Goal: Check status: Check status

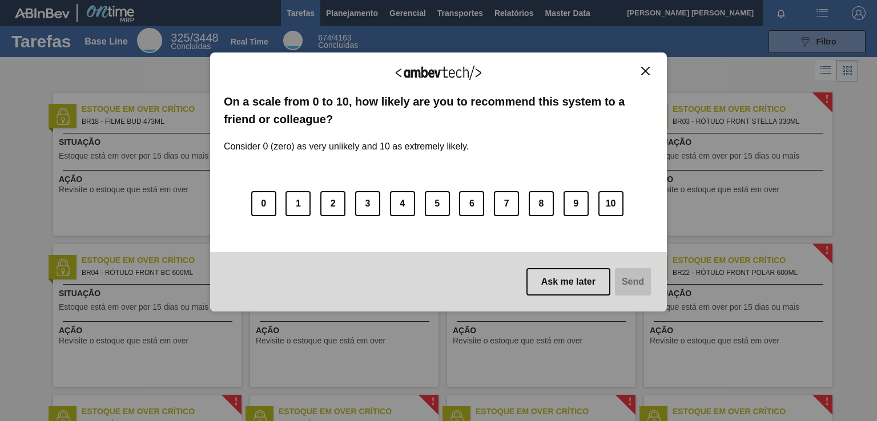
drag, startPoint x: 642, startPoint y: 69, endPoint x: 509, endPoint y: 50, distance: 135.0
click at [642, 69] on img "Close" at bounding box center [645, 71] width 9 height 9
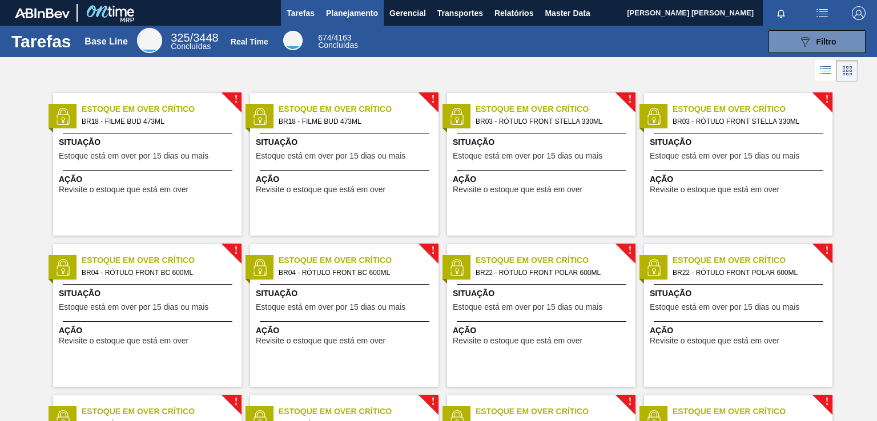
click at [368, 17] on span "Planejamento" at bounding box center [352, 13] width 52 height 14
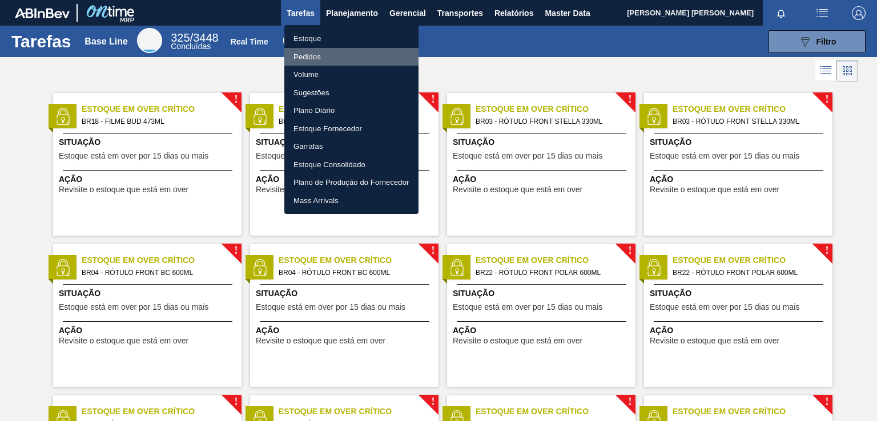
click at [309, 57] on li "Pedidos" at bounding box center [351, 57] width 134 height 18
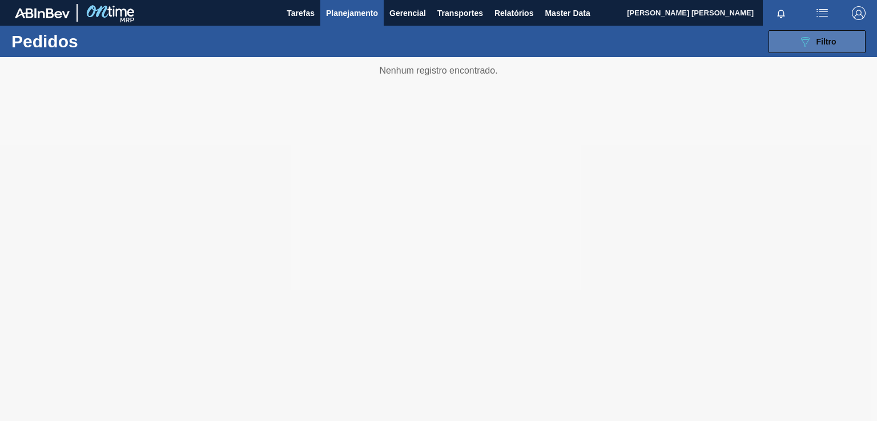
click at [814, 45] on div "089F7B8B-B2A5-4AFE-B5C0-19BA573D28AC Filtro" at bounding box center [817, 42] width 38 height 14
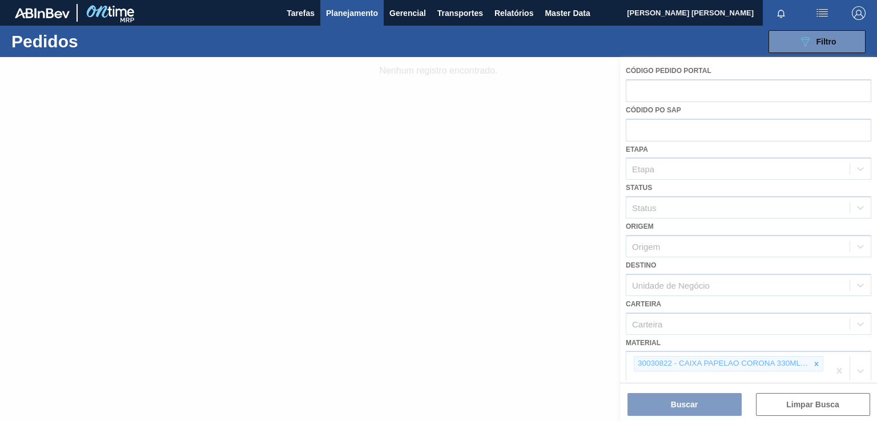
click at [815, 364] on div at bounding box center [438, 239] width 877 height 364
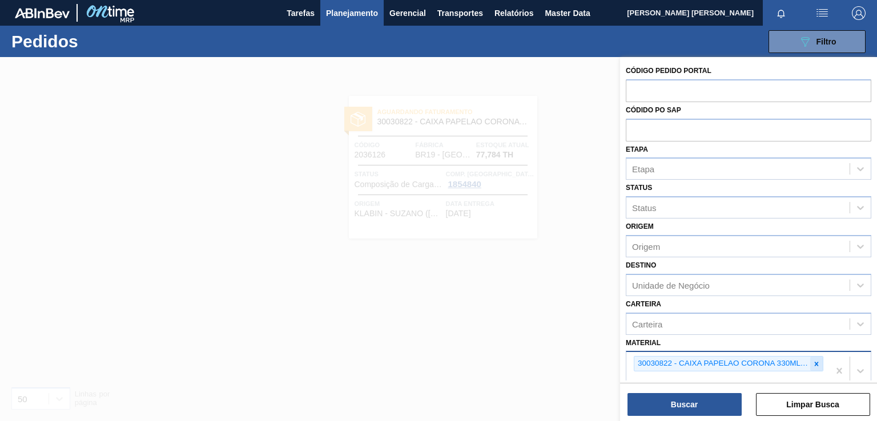
click at [813, 361] on icon at bounding box center [817, 364] width 8 height 8
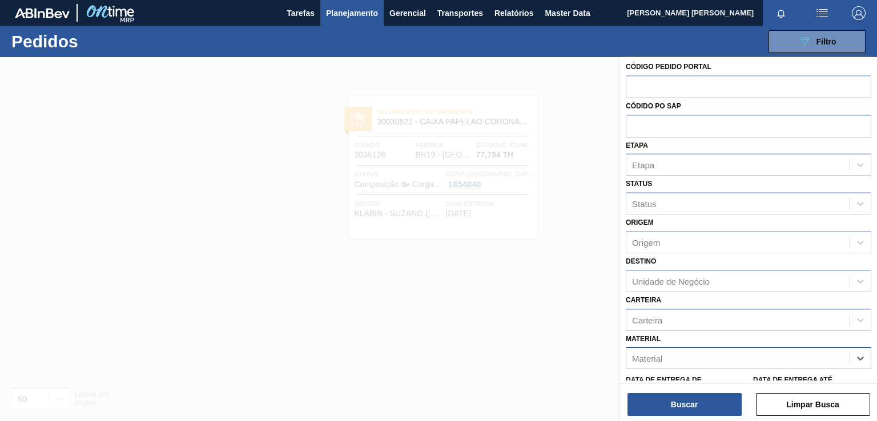
paste input "30030822"
type input "30030822"
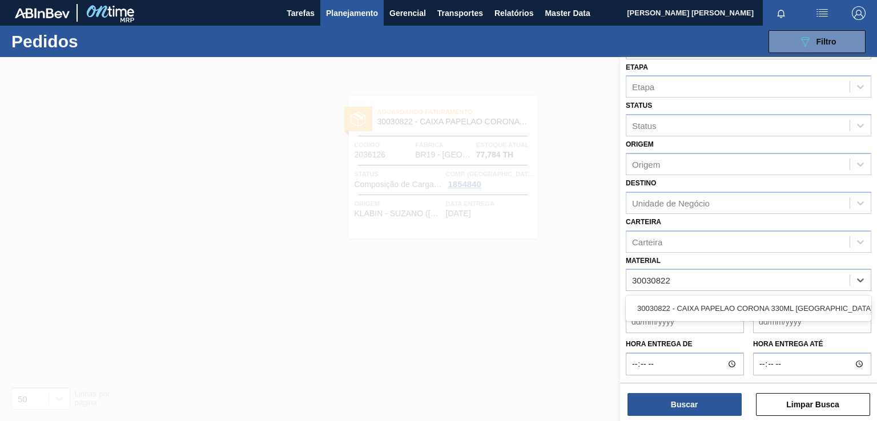
scroll to position [100, 0]
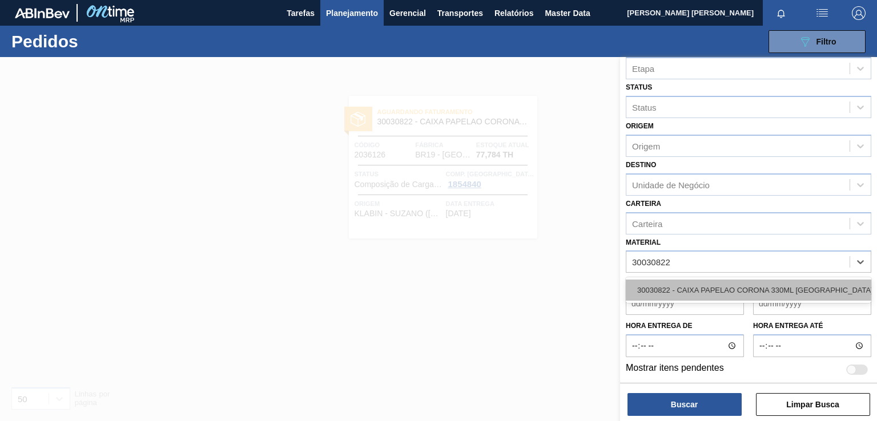
click at [678, 294] on div "30030822 - CAIXA PAPELAO CORONA 330ML [GEOGRAPHIC_DATA]" at bounding box center [749, 290] width 246 height 21
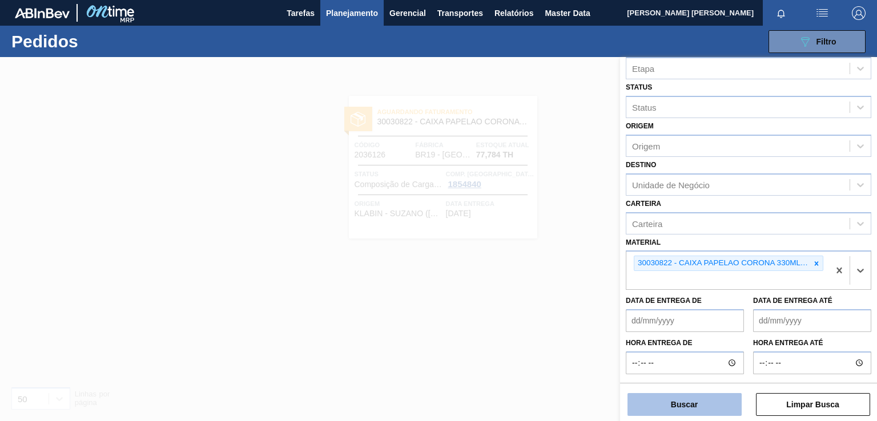
click at [680, 409] on button "Buscar" at bounding box center [685, 404] width 114 height 23
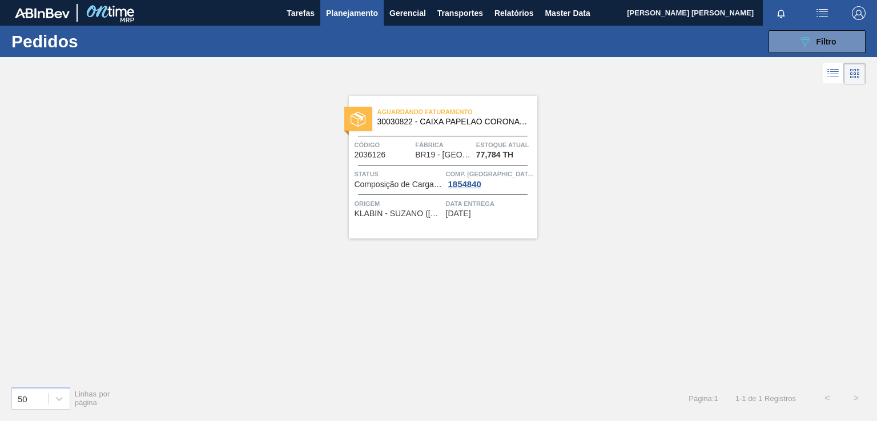
click at [486, 218] on div "Aguardando Faturamento 30030822 - CAIXA PAPELAO CORONA 330ML BOLIVIA Código 203…" at bounding box center [443, 167] width 188 height 143
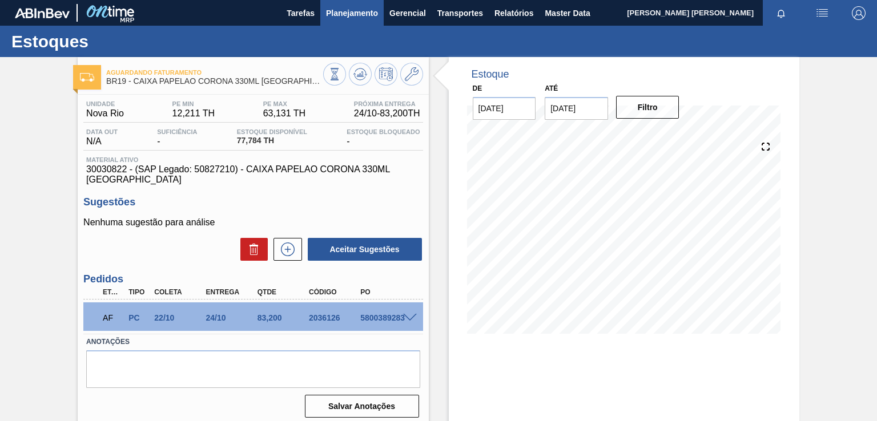
click at [356, 19] on span "Planejamento" at bounding box center [352, 13] width 52 height 14
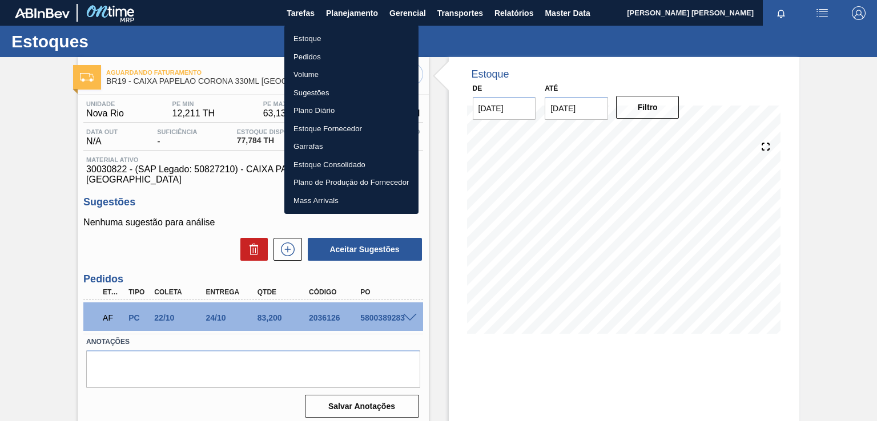
click at [345, 58] on li "Pedidos" at bounding box center [351, 57] width 134 height 18
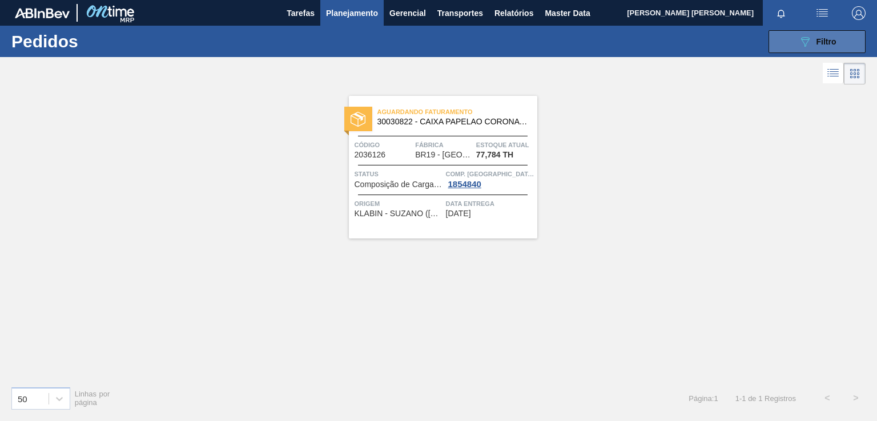
click at [802, 40] on icon "089F7B8B-B2A5-4AFE-B5C0-19BA573D28AC" at bounding box center [805, 42] width 14 height 14
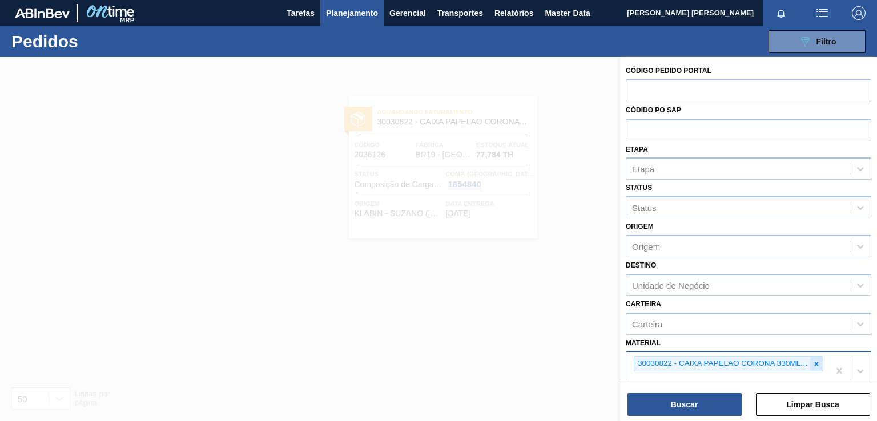
click at [816, 365] on icon at bounding box center [817, 364] width 8 height 8
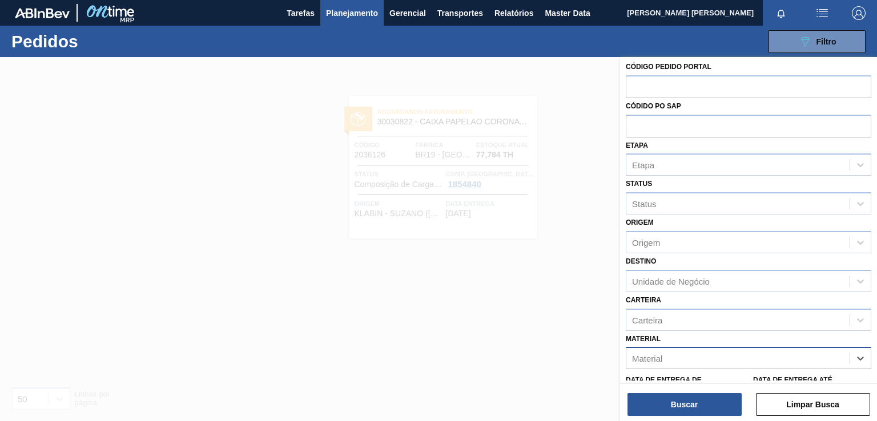
paste input "30030823"
type input "30030823"
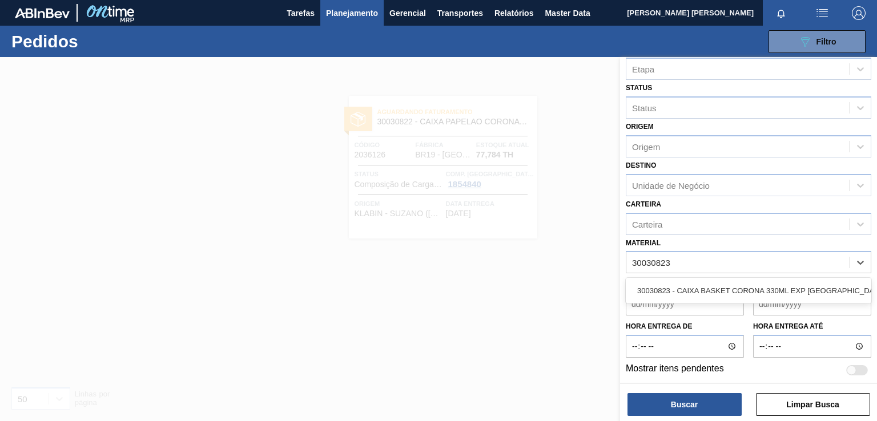
scroll to position [100, 0]
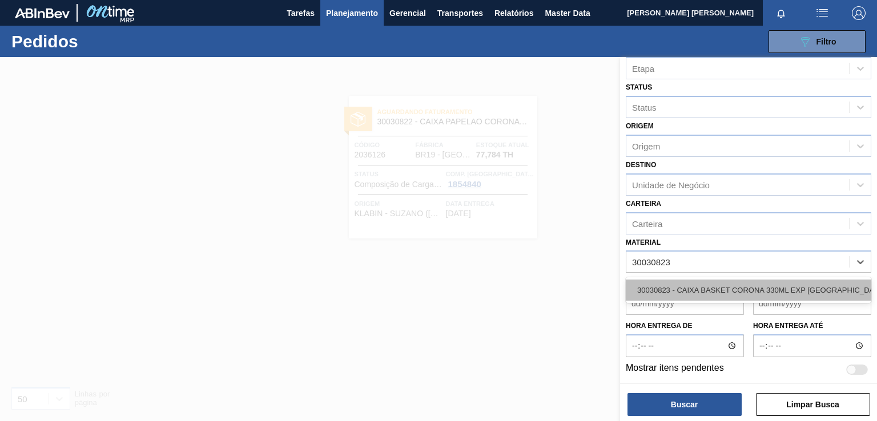
click at [678, 291] on div "30030823 - CAIXA BASKET CORONA 330ML EXP [GEOGRAPHIC_DATA]" at bounding box center [749, 290] width 246 height 21
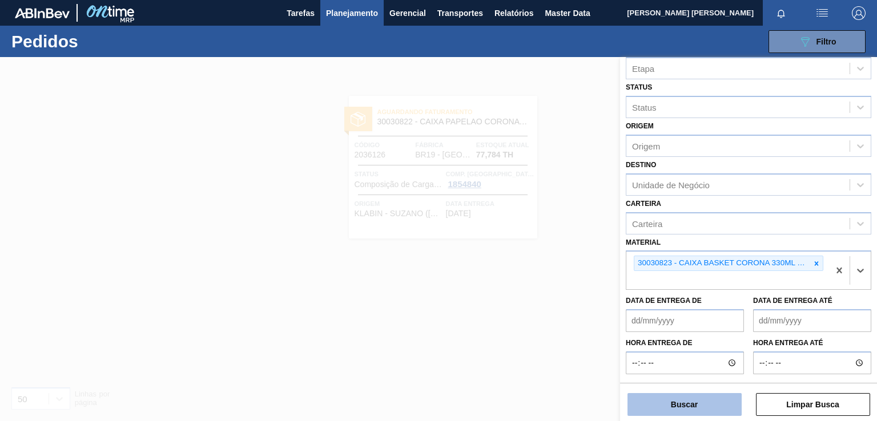
click at [681, 409] on button "Buscar" at bounding box center [685, 404] width 114 height 23
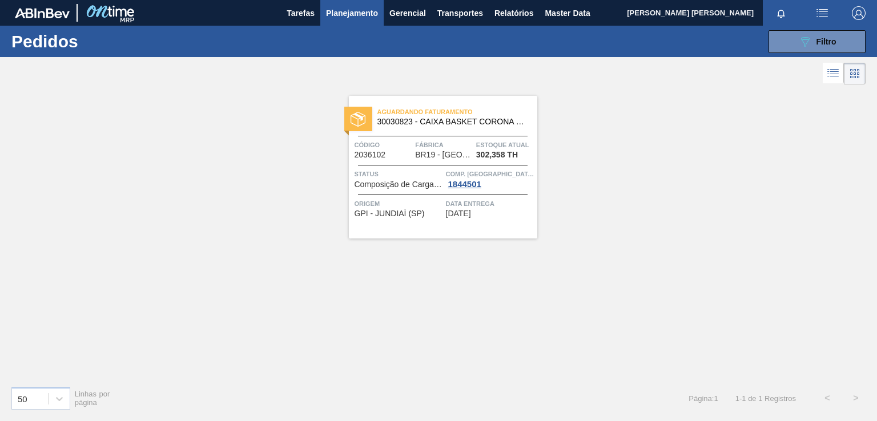
click at [502, 218] on div "Data Entrega [DATE]" at bounding box center [490, 208] width 89 height 20
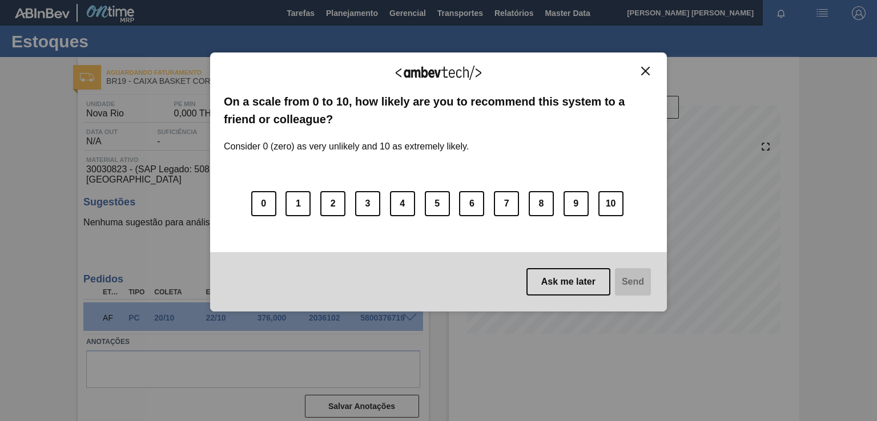
drag, startPoint x: 647, startPoint y: 67, endPoint x: 608, endPoint y: 62, distance: 39.2
click at [648, 67] on img "Close" at bounding box center [645, 71] width 9 height 9
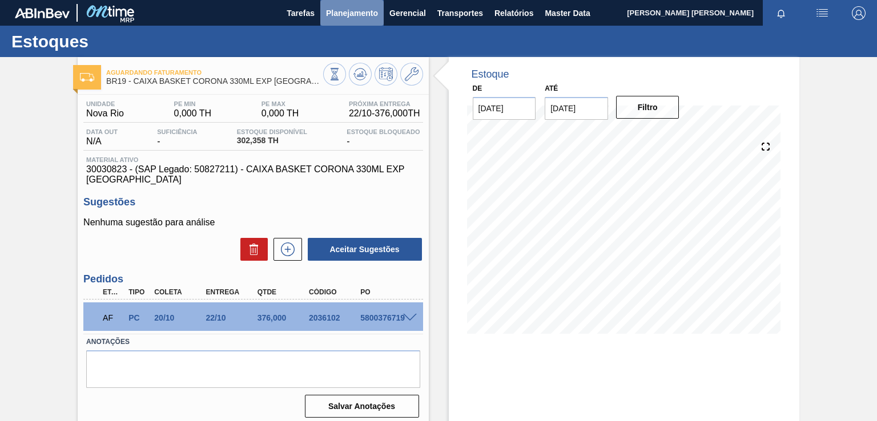
click at [357, 13] on span "Planejamento" at bounding box center [352, 13] width 52 height 14
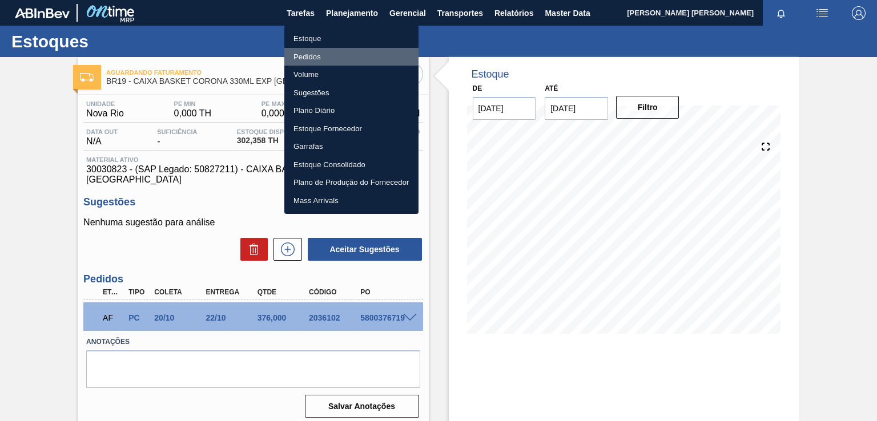
click at [301, 53] on li "Pedidos" at bounding box center [351, 57] width 134 height 18
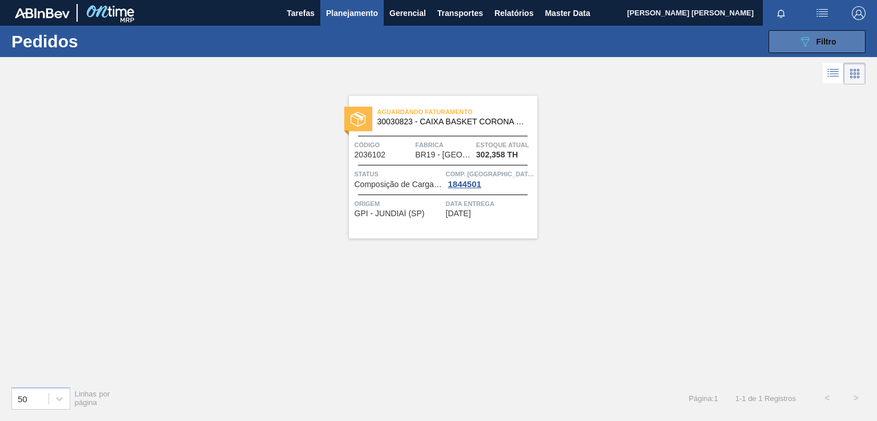
click at [815, 46] on div "089F7B8B-B2A5-4AFE-B5C0-19BA573D28AC Filtro" at bounding box center [817, 42] width 38 height 14
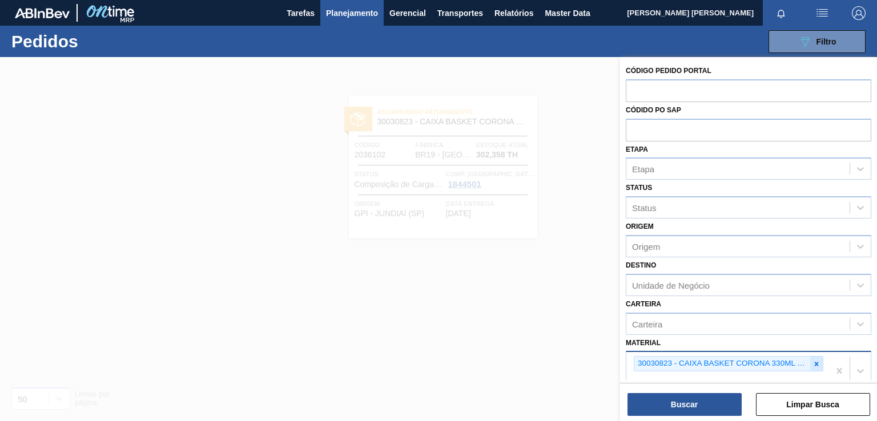
click at [816, 362] on icon at bounding box center [817, 364] width 4 height 4
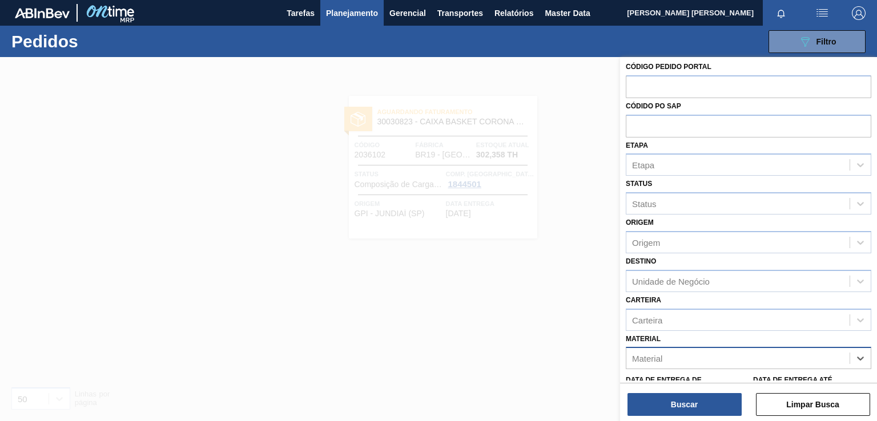
click at [775, 357] on div "Material" at bounding box center [737, 359] width 223 height 17
paste input "30030822"
type input "30030822"
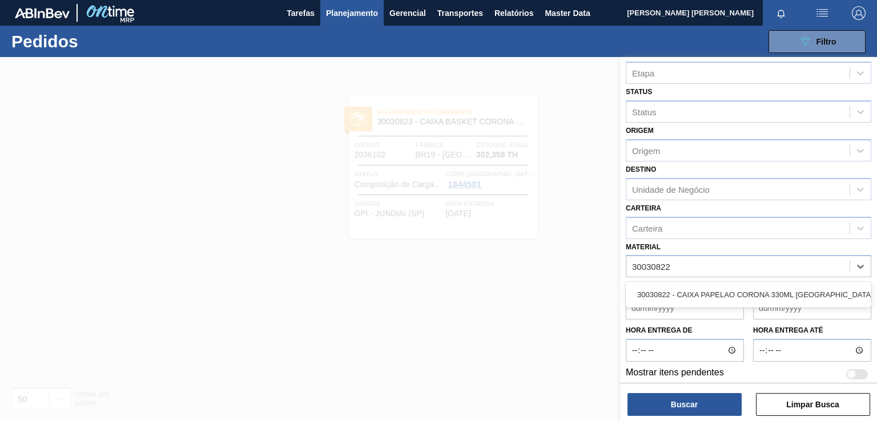
scroll to position [100, 0]
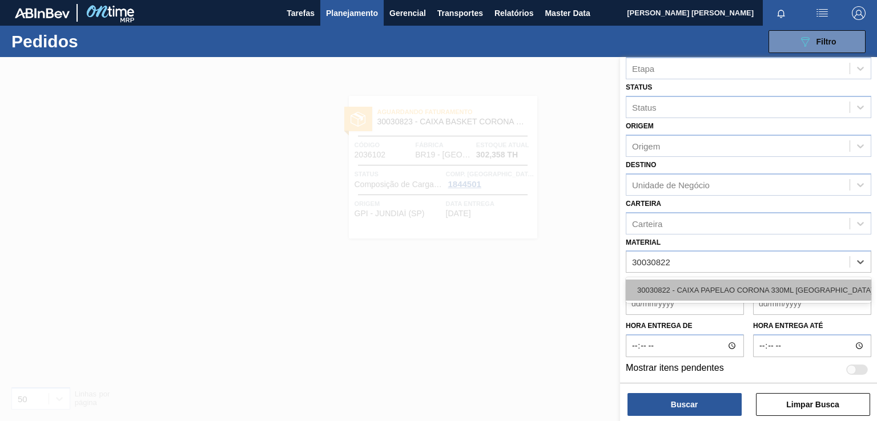
click at [714, 284] on div "30030822 - CAIXA PAPELAO CORONA 330ML [GEOGRAPHIC_DATA]" at bounding box center [749, 290] width 246 height 21
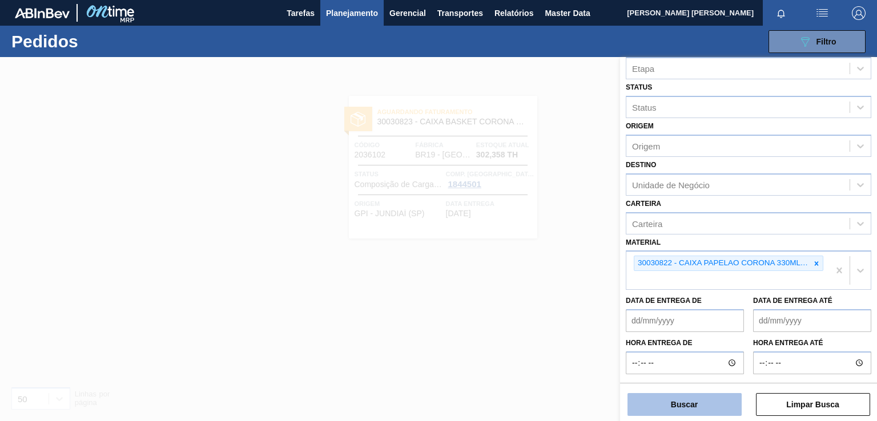
click at [701, 405] on button "Buscar" at bounding box center [685, 404] width 114 height 23
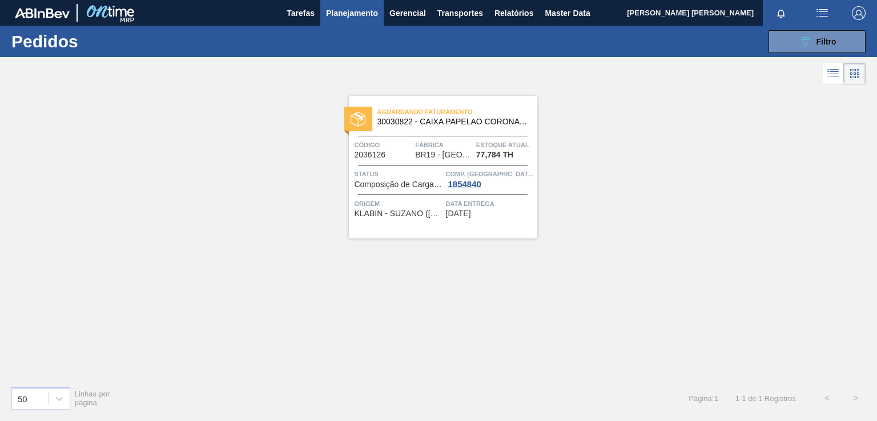
click at [481, 220] on div "Aguardando Faturamento 30030822 - CAIXA PAPELAO CORONA 330ML BOLIVIA Código 203…" at bounding box center [443, 167] width 188 height 143
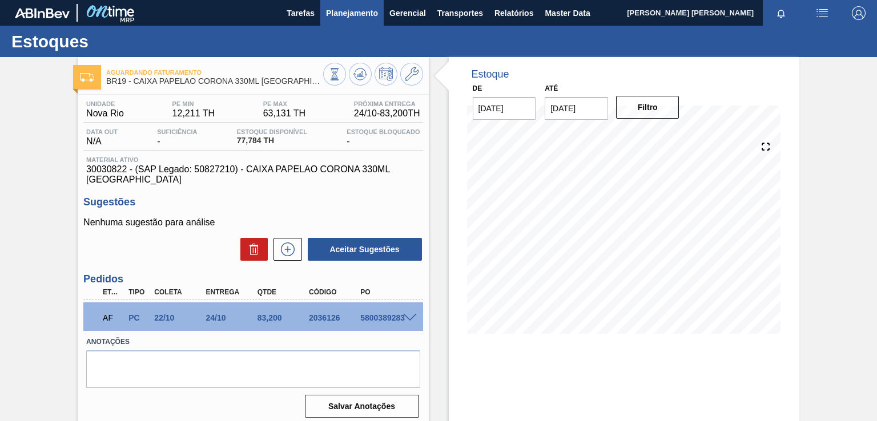
click at [368, 17] on span "Planejamento" at bounding box center [352, 13] width 52 height 14
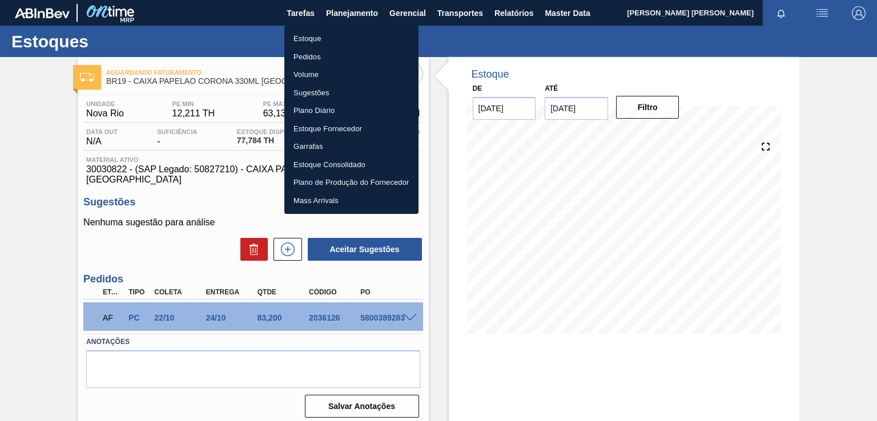
click at [321, 59] on li "Pedidos" at bounding box center [351, 57] width 134 height 18
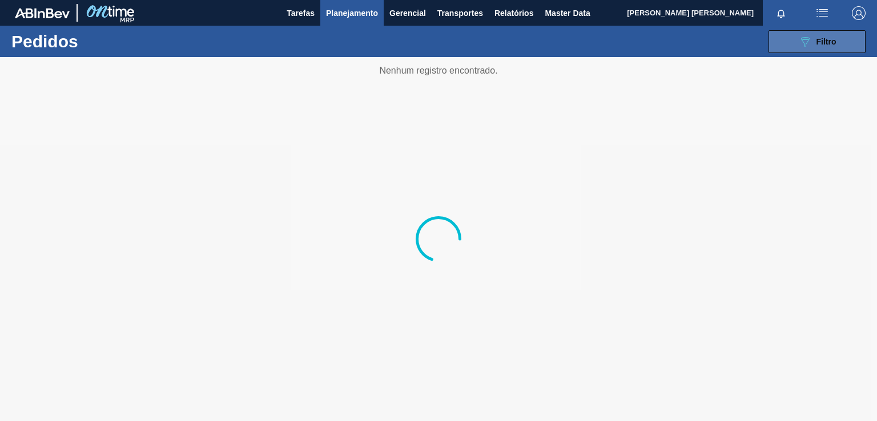
click at [812, 39] on div "089F7B8B-B2A5-4AFE-B5C0-19BA573D28AC Filtro" at bounding box center [817, 42] width 38 height 14
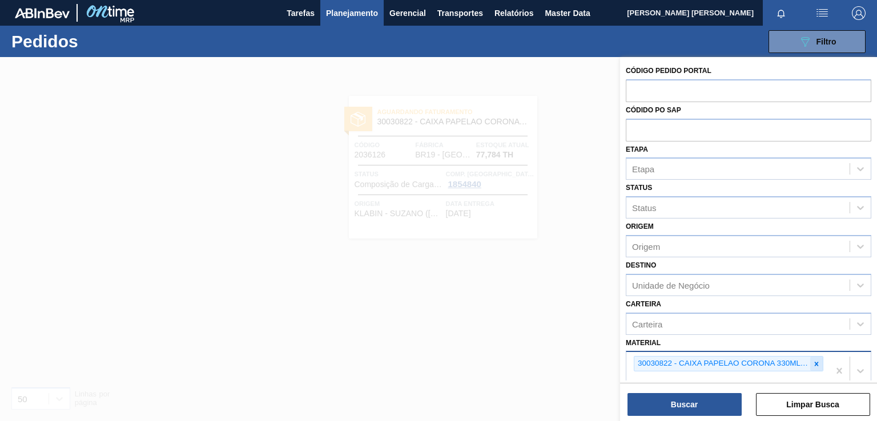
click at [815, 362] on icon at bounding box center [817, 364] width 4 height 4
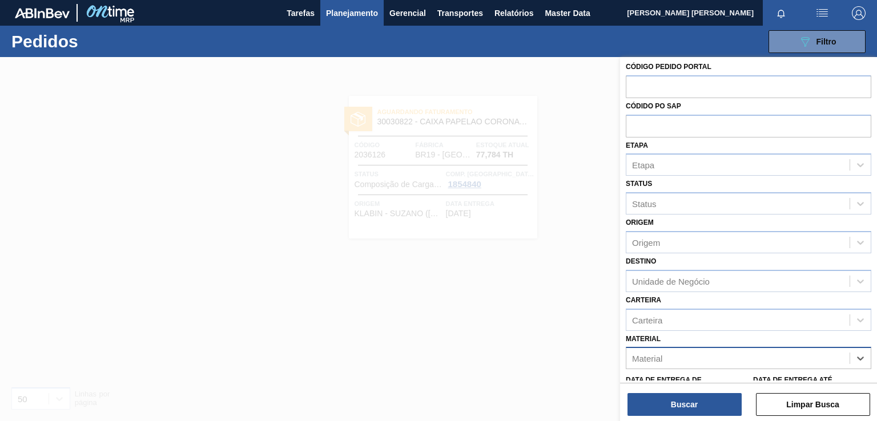
paste input "30030823"
type input "30030823"
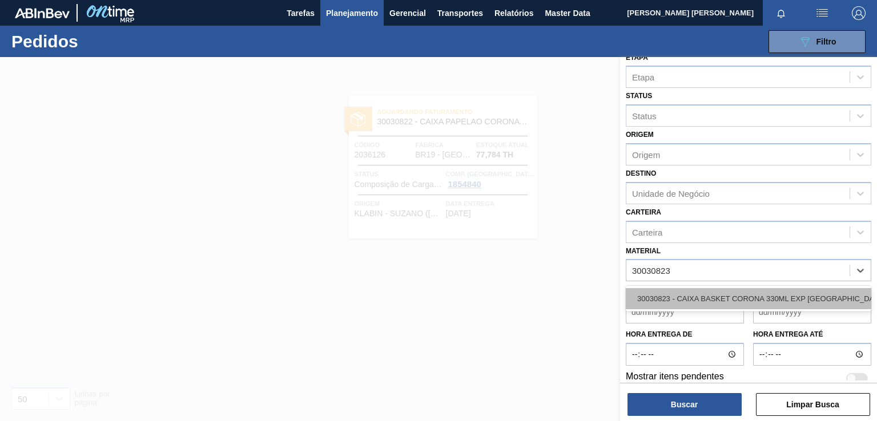
scroll to position [100, 0]
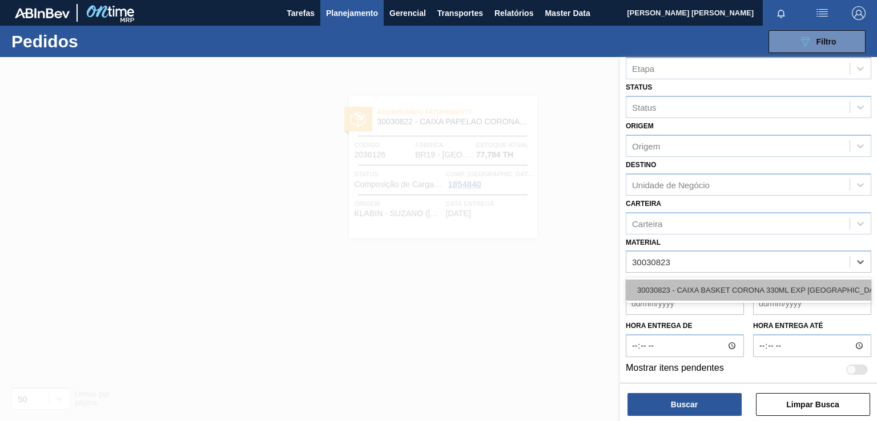
click at [681, 291] on div "30030823 - CAIXA BASKET CORONA 330ML EXP [GEOGRAPHIC_DATA]" at bounding box center [749, 290] width 246 height 21
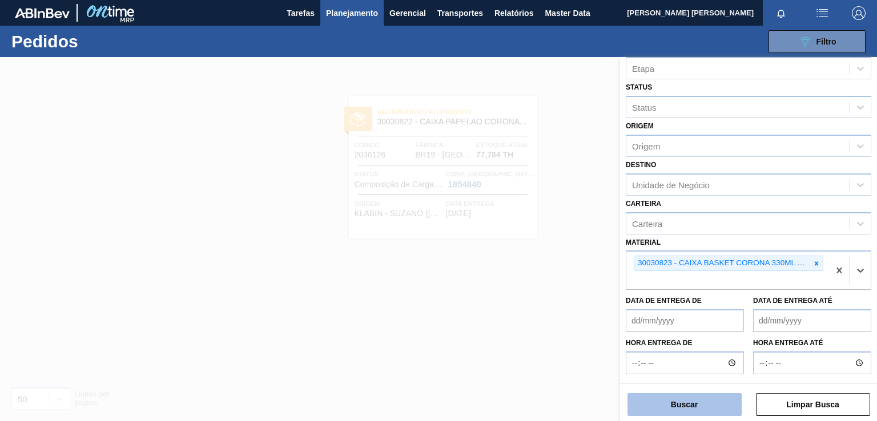
click at [698, 407] on button "Buscar" at bounding box center [685, 404] width 114 height 23
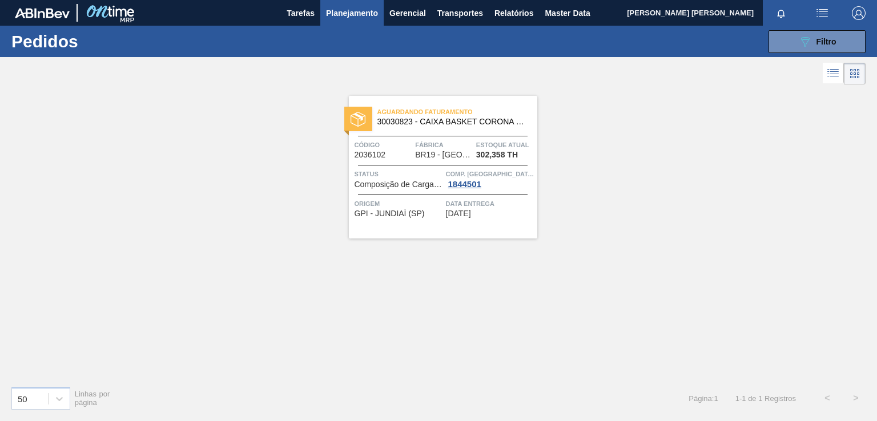
click at [502, 218] on div "Aguardando Faturamento 30030823 - CAIXA BASKET CORONA 330ML EXP [GEOGRAPHIC_DAT…" at bounding box center [443, 167] width 188 height 143
